Goal: Task Accomplishment & Management: Use online tool/utility

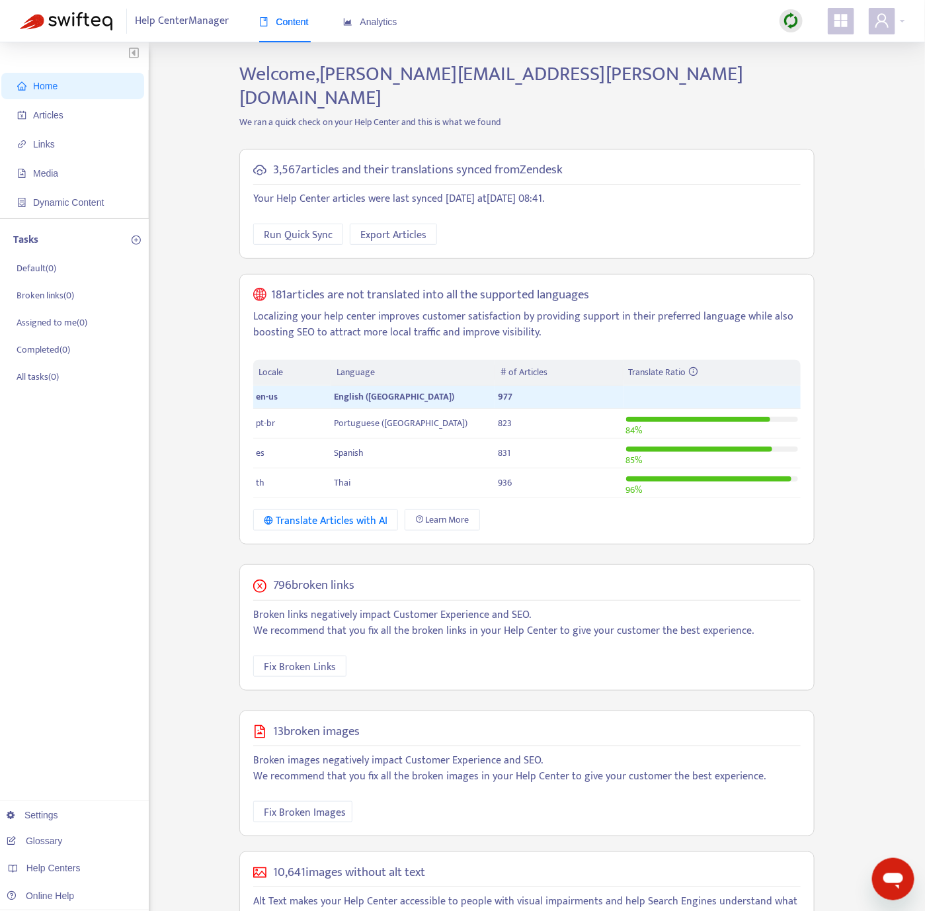
click at [61, 128] on ul "Home Articles Links Media Dynamic Content" at bounding box center [74, 144] width 149 height 148
click at [63, 117] on span "Articles" at bounding box center [48, 115] width 30 height 11
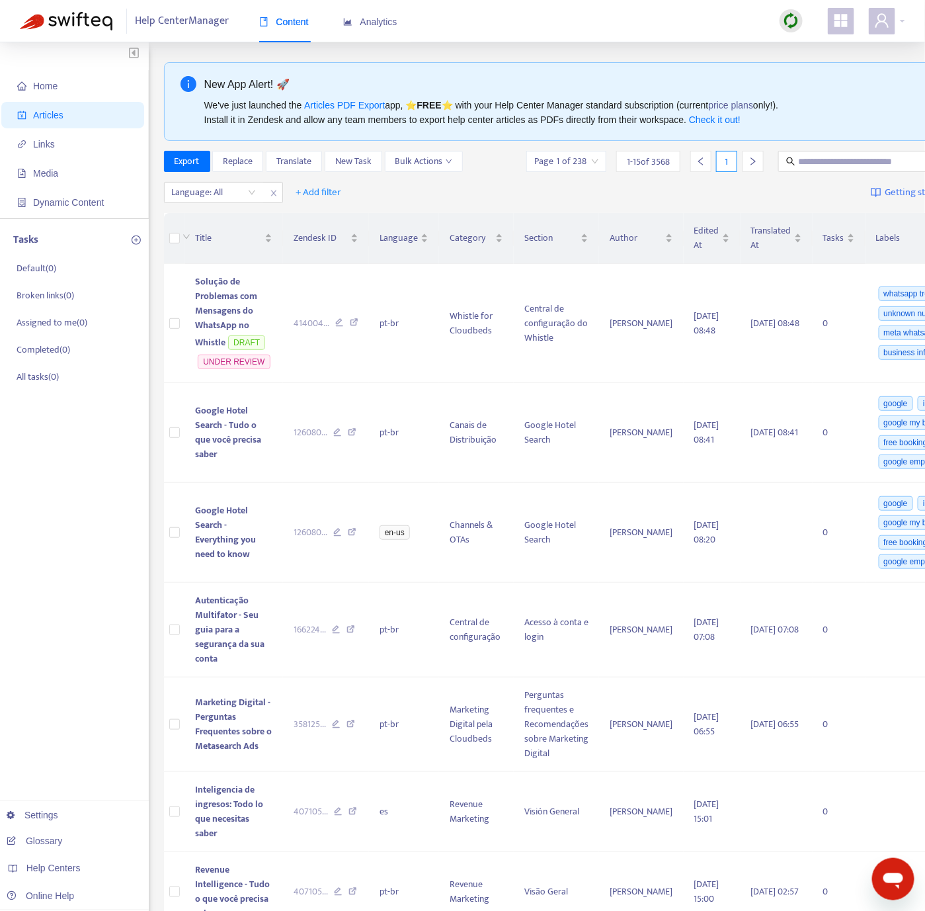
click at [793, 15] on img at bounding box center [791, 21] width 17 height 17
click at [840, 44] on link "Quick Sync" at bounding box center [819, 47] width 56 height 15
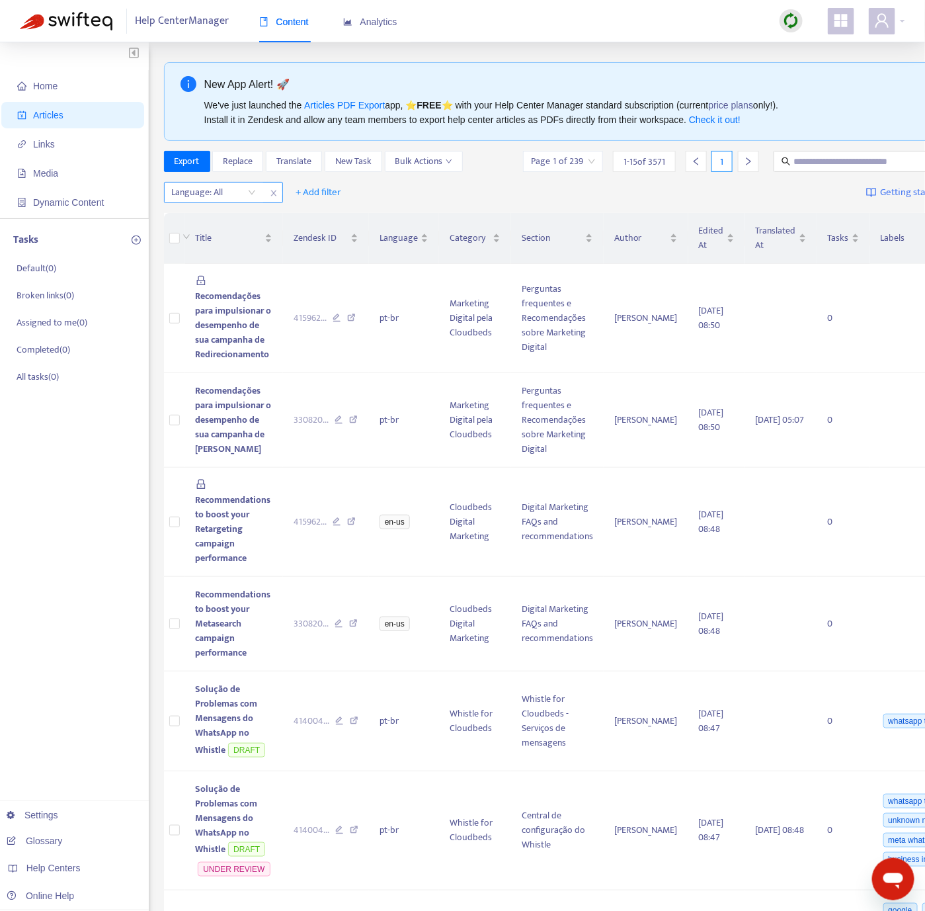
click at [222, 195] on div at bounding box center [207, 192] width 80 height 16
click at [229, 220] on div "en-us" at bounding box center [290, 220] width 230 height 15
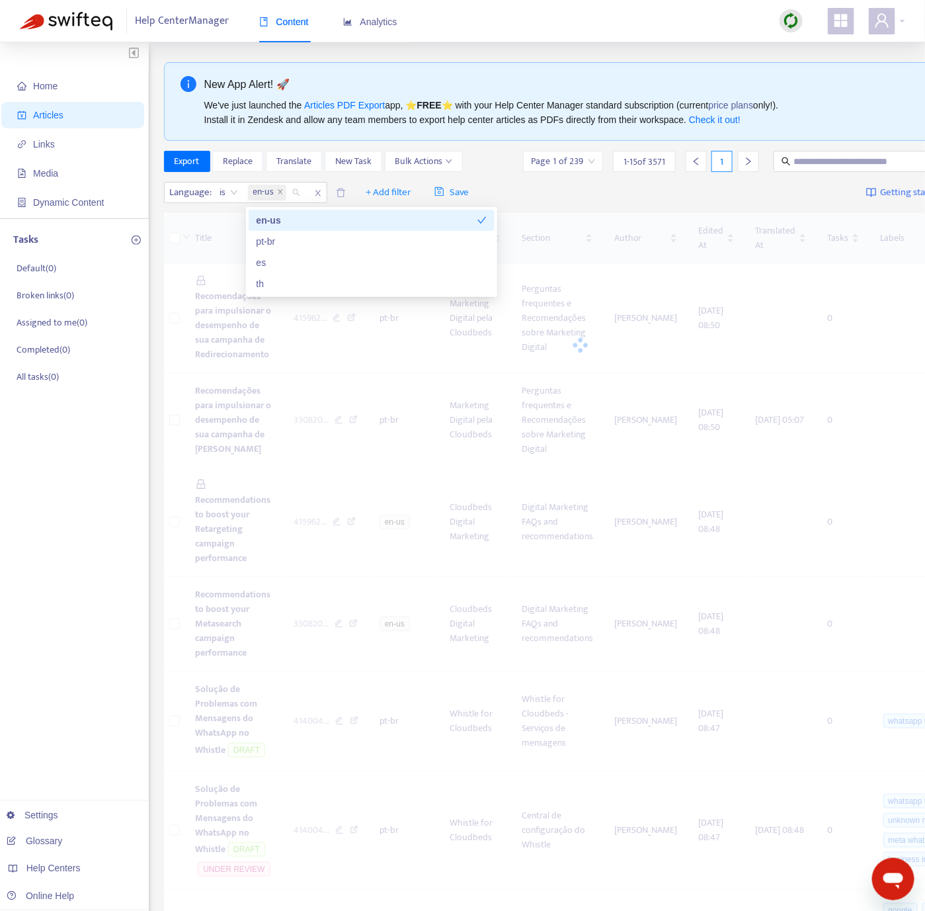
click at [65, 554] on div "Home Articles Links Media Dynamic Content Tasks Default ( 0 ) Broken links ( 0 …" at bounding box center [74, 875] width 149 height 1667
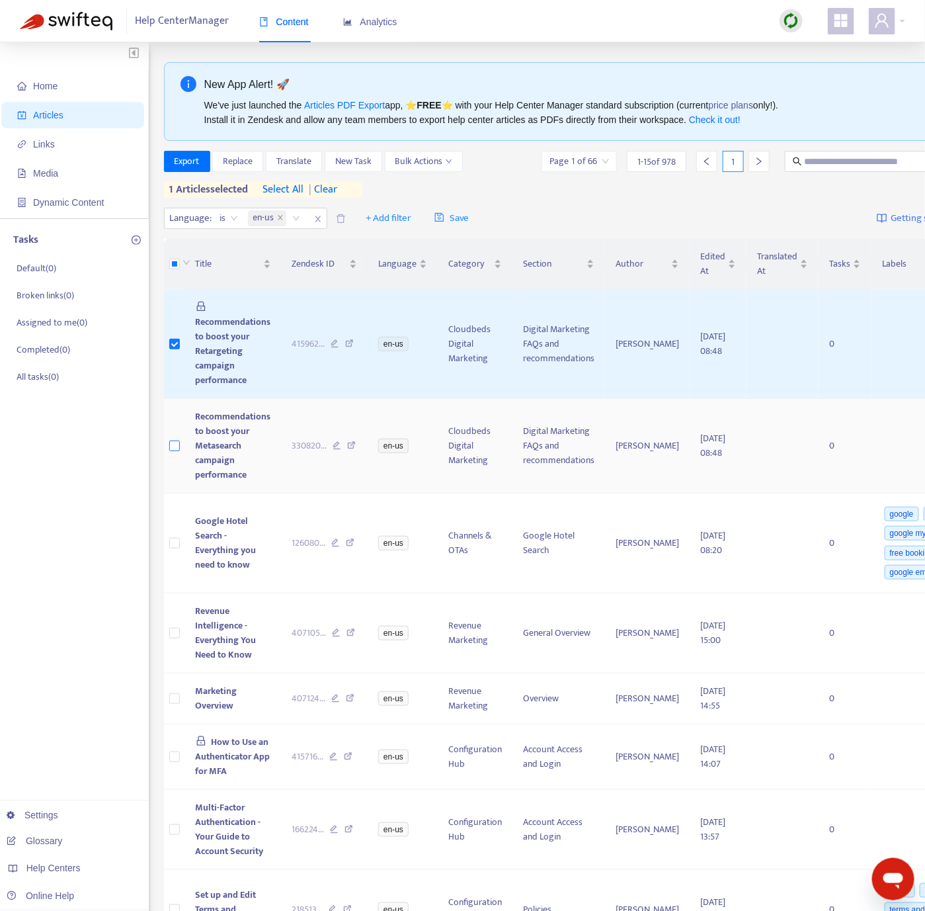
click at [172, 442] on label at bounding box center [174, 445] width 11 height 15
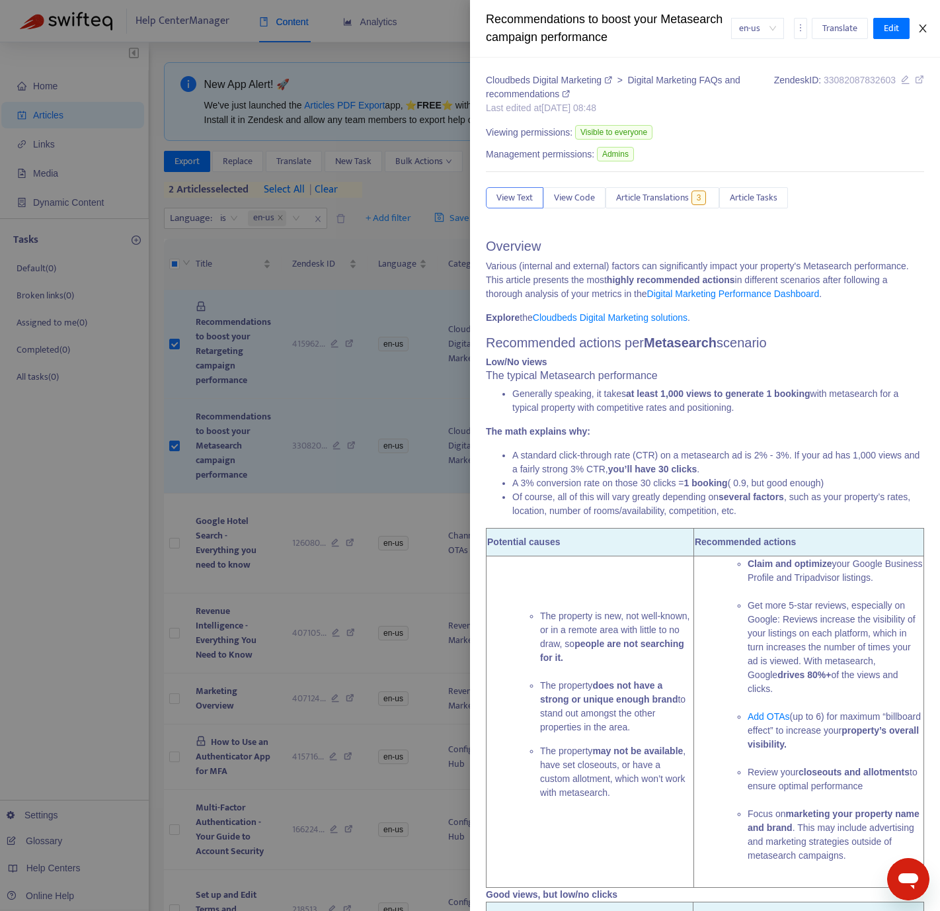
click at [922, 24] on icon "close" at bounding box center [923, 28] width 11 height 11
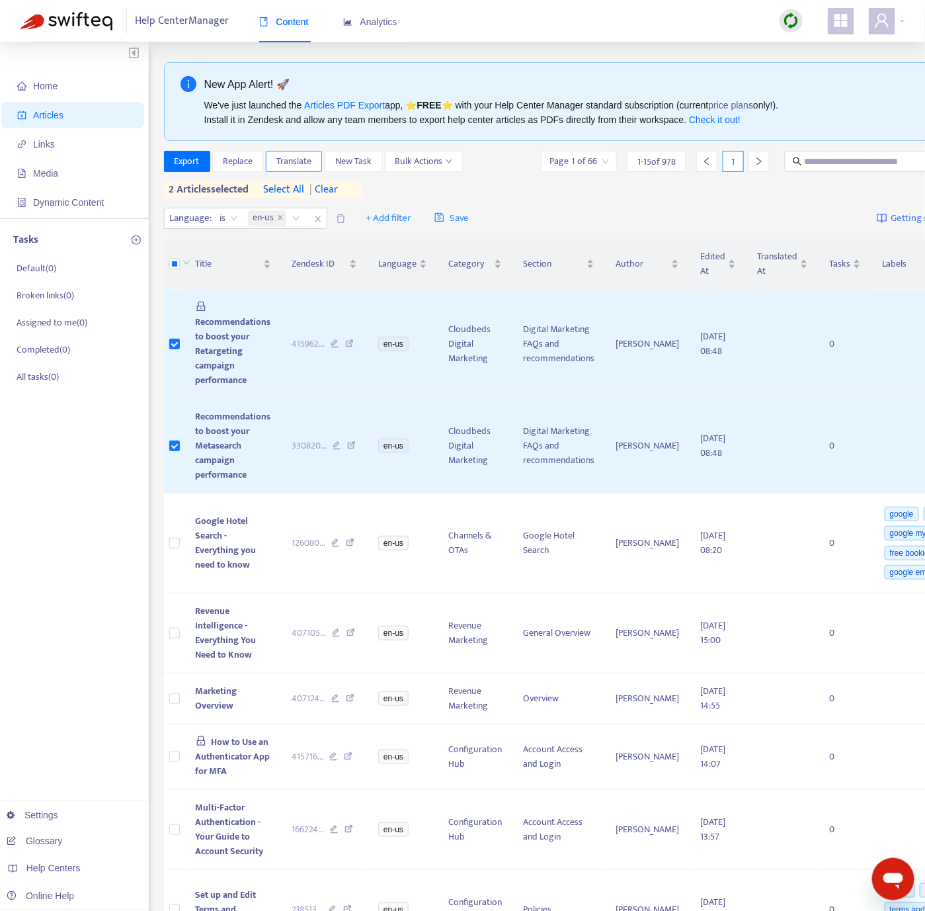
click at [299, 165] on span "Translate" at bounding box center [293, 161] width 35 height 15
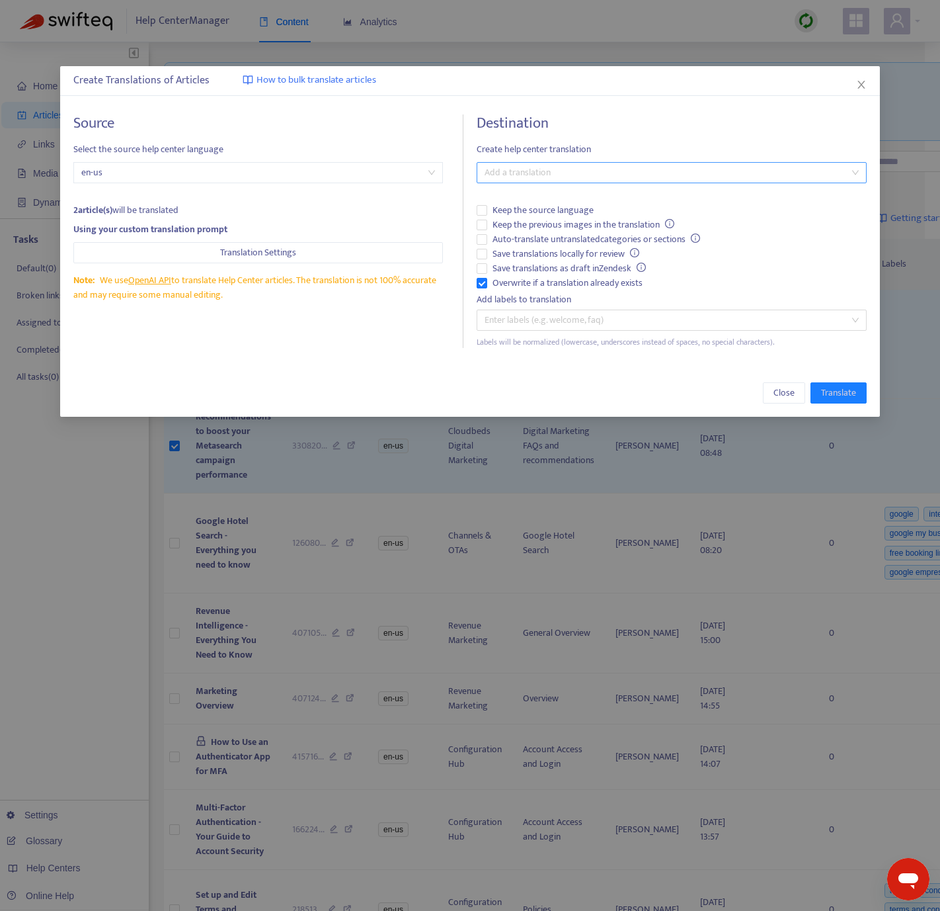
click at [555, 177] on div at bounding box center [665, 173] width 370 height 16
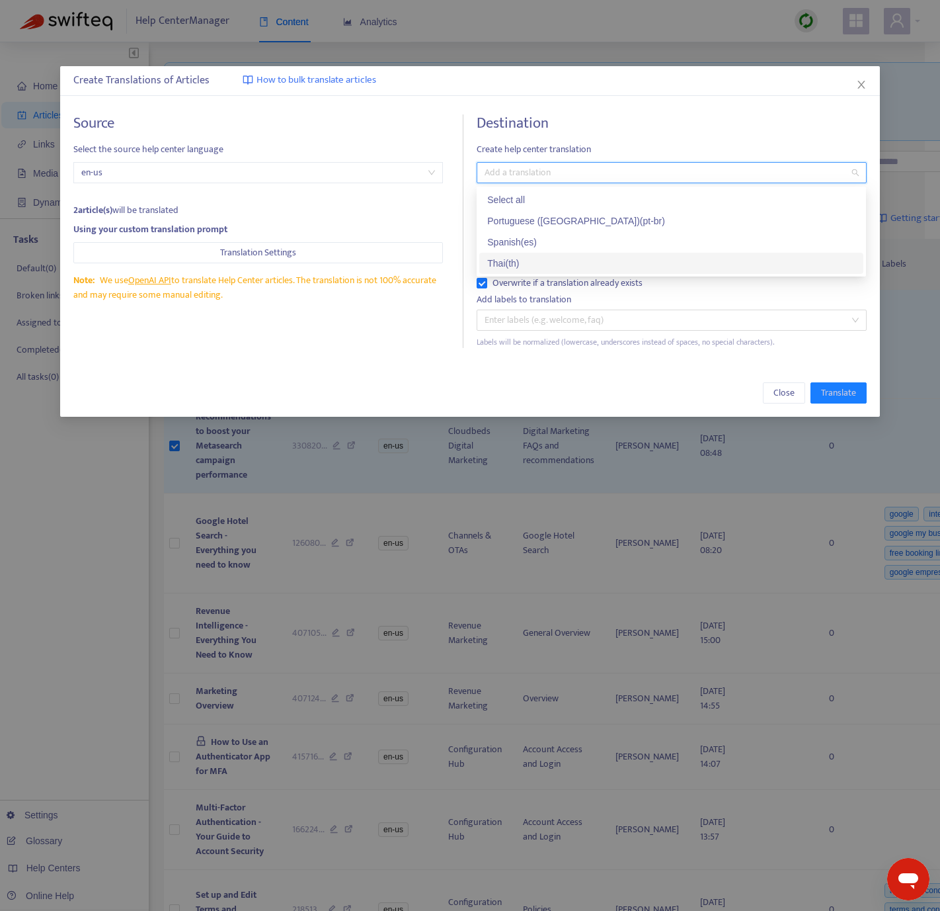
click at [516, 259] on div "Thai ( th )" at bounding box center [671, 263] width 368 height 15
click at [830, 399] on span "Translate" at bounding box center [838, 393] width 35 height 15
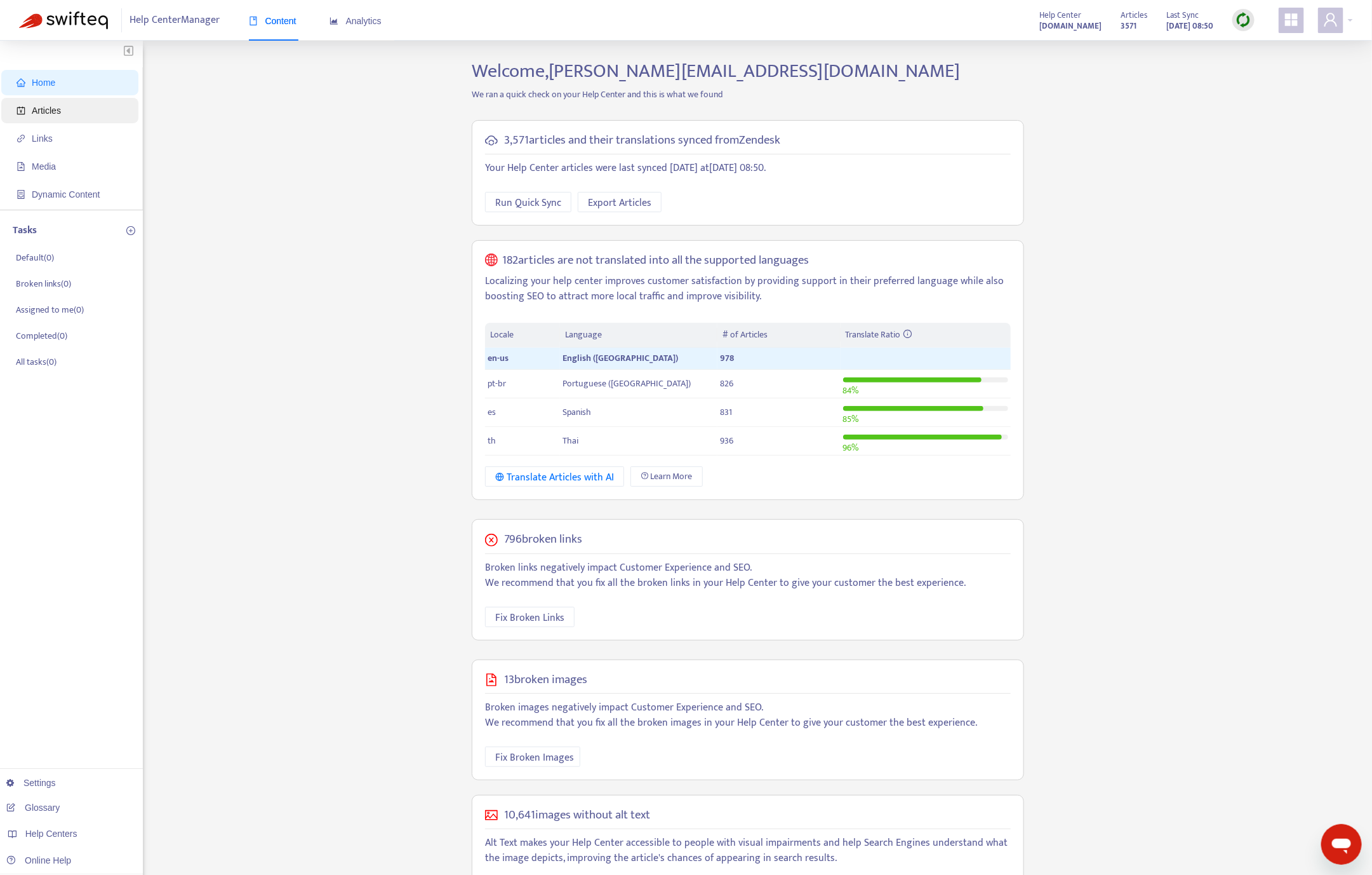
click at [72, 119] on span "Articles" at bounding box center [72, 110] width 111 height 25
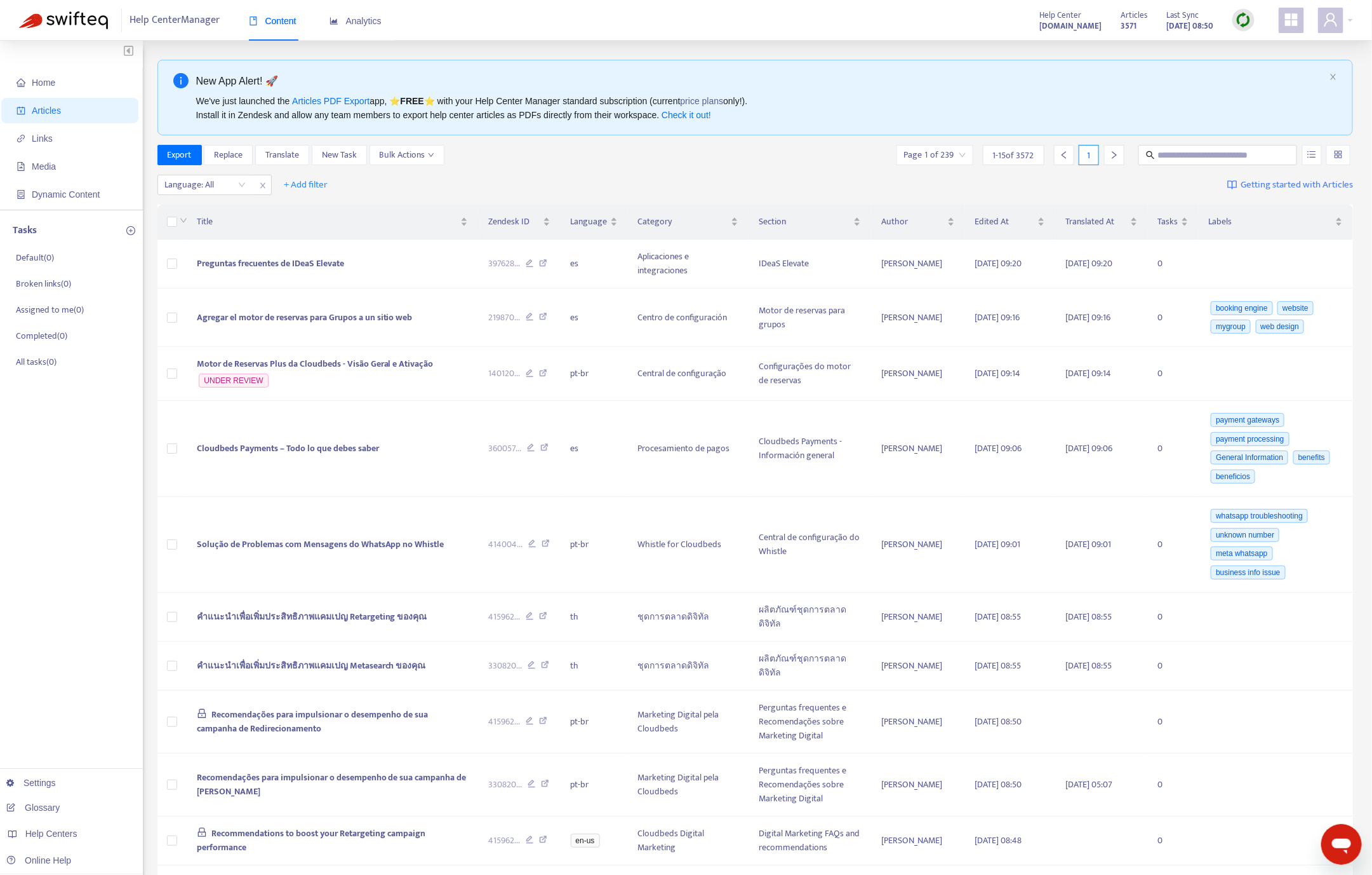
click at [903, 20] on img at bounding box center [1243, 20] width 16 height 16
click at [903, 48] on link "Quick Sync" at bounding box center [1270, 45] width 54 height 14
